Goal: Task Accomplishment & Management: Manage account settings

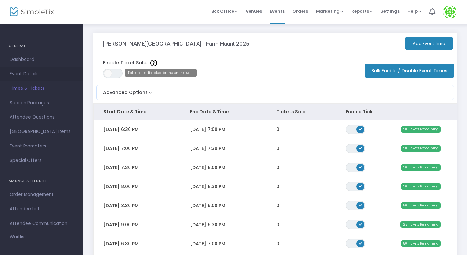
click at [33, 75] on span "Event Details" at bounding box center [42, 74] width 64 height 9
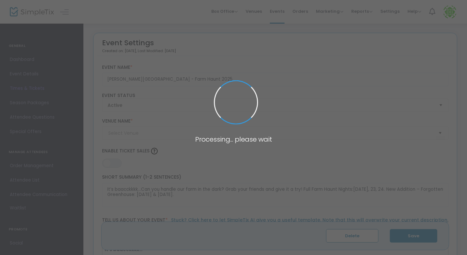
type input "[PERSON_NAME] Farm Market"
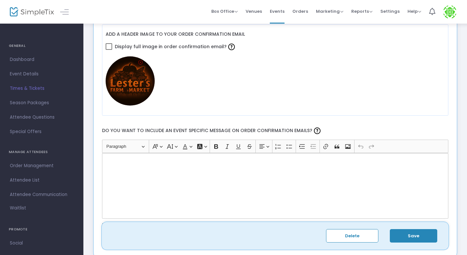
scroll to position [884, 0]
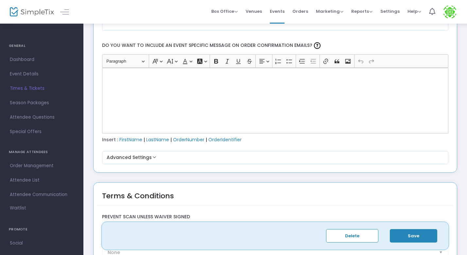
click at [153, 87] on div "Rich Text Editor, main" at bounding box center [275, 100] width 347 height 65
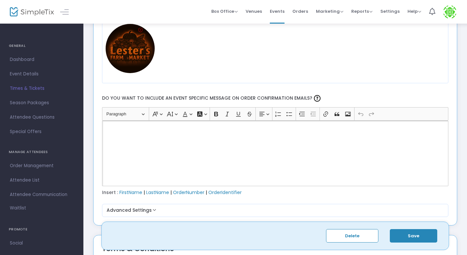
scroll to position [832, 0]
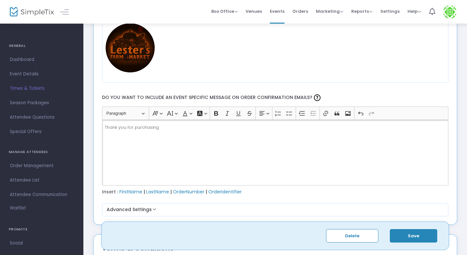
click at [105, 127] on p "Thank you for purchasing" at bounding box center [275, 127] width 341 height 7
click at [112, 125] on p "Rich Text Editor, main" at bounding box center [275, 127] width 341 height 7
click at [130, 190] on span "FirstName" at bounding box center [130, 191] width 23 height 7
click at [148, 128] on p "Hi #FirstName#" at bounding box center [275, 127] width 341 height 7
click at [164, 140] on p "Thank you for purchasing" at bounding box center [275, 138] width 341 height 7
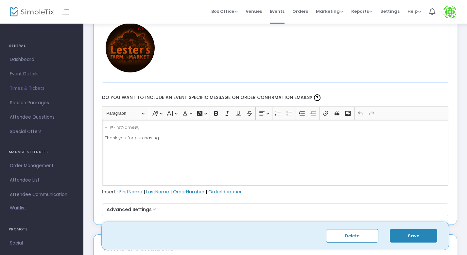
click at [226, 191] on span "OrderIdentifier" at bounding box center [224, 191] width 33 height 7
drag, startPoint x: 217, startPoint y: 139, endPoint x: 160, endPoint y: 139, distance: 56.9
click at [160, 139] on p "Thank you for purchasing #OrderIdentifier#" at bounding box center [275, 138] width 341 height 7
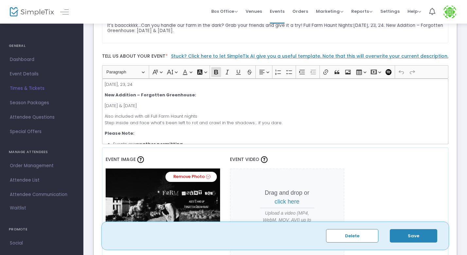
scroll to position [0, 0]
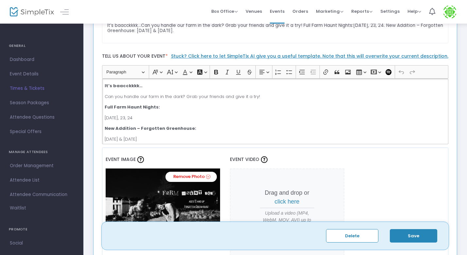
click at [132, 119] on p "[DATE], 23, 24" at bounding box center [275, 118] width 341 height 7
click at [159, 120] on p "[DATE], 23, 24" at bounding box center [275, 118] width 341 height 7
click at [207, 117] on p "[DATE], 23, 24. Raindates: [DATE] & 35th." at bounding box center [275, 118] width 341 height 7
click at [157, 118] on p "[DATE], 23, 24. Raindates: [DATE] & [DATE]." at bounding box center [275, 118] width 341 height 7
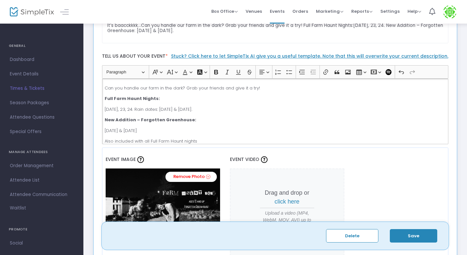
click at [164, 130] on p "[DATE] & [DATE]" at bounding box center [275, 130] width 341 height 7
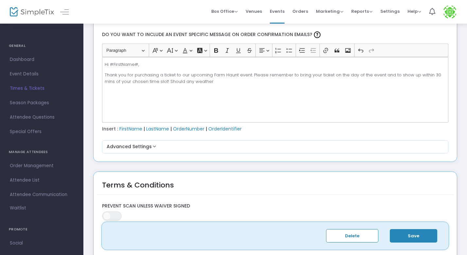
scroll to position [874, 0]
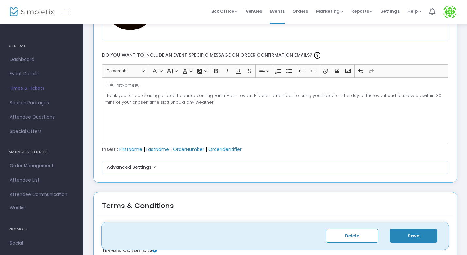
click at [206, 105] on p "Thank you for purchasing a ticket to our upcoming Farm Haunt event. Please reme…" at bounding box center [275, 98] width 341 height 13
drag, startPoint x: 385, startPoint y: 105, endPoint x: 100, endPoint y: 85, distance: 285.4
click at [100, 85] on div "Heading Paragraph Paragraph Heading 1 Heading 2 Heading 3 Font Family Font Fami…" at bounding box center [275, 103] width 353 height 79
copy div "Hi #FirstName#, Thank you for purchasing a ticket to our upcoming Farm Haunt ev…"
